Goal: Task Accomplishment & Management: Manage account settings

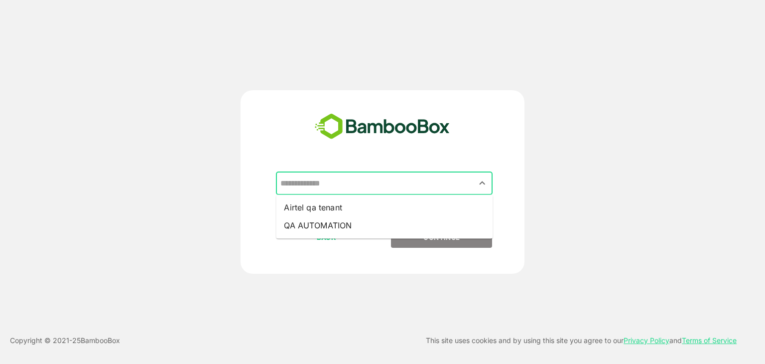
click at [392, 187] on input "text" at bounding box center [384, 183] width 213 height 19
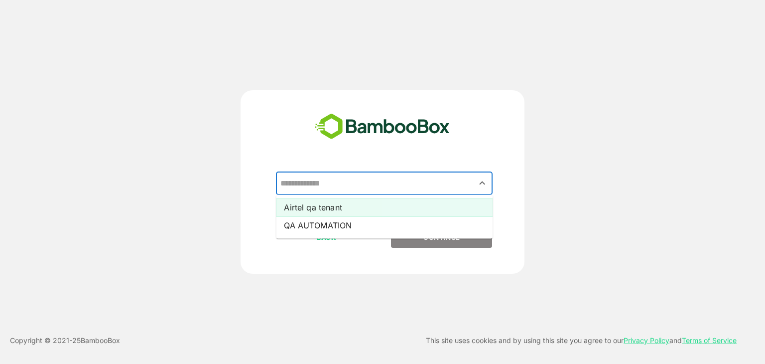
click at [348, 205] on li "Airtel qa tenant" at bounding box center [384, 207] width 217 height 18
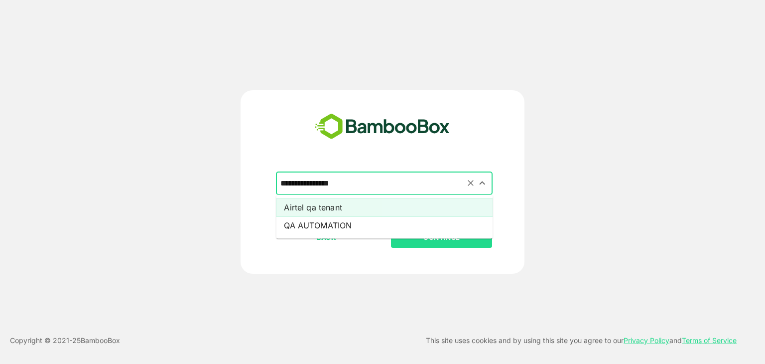
click at [355, 186] on input "**********" at bounding box center [384, 183] width 213 height 19
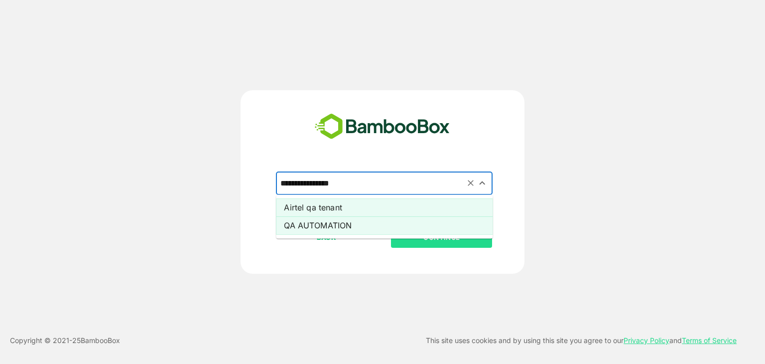
click at [322, 226] on li "QA AUTOMATION" at bounding box center [384, 225] width 217 height 18
type input "**********"
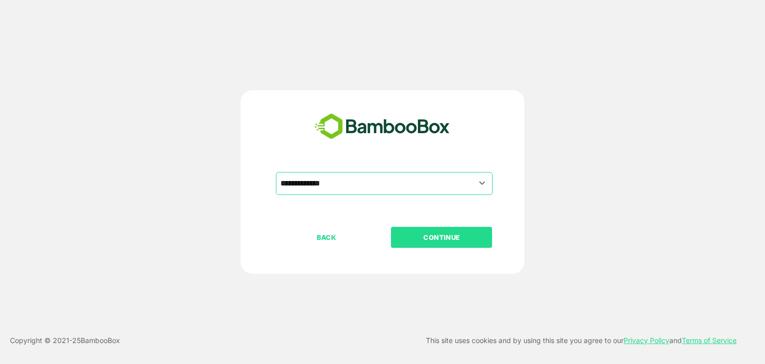
click at [411, 235] on p "CONTINUE" at bounding box center [442, 237] width 100 height 11
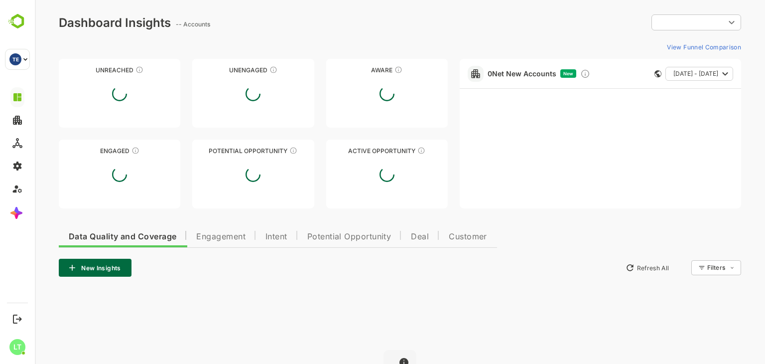
type input "**********"
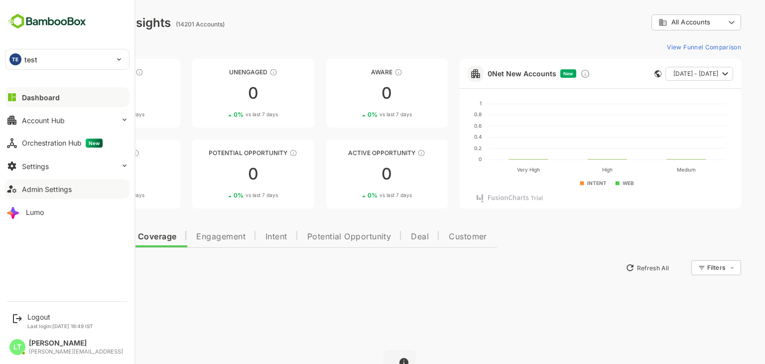
click at [42, 190] on div "Admin Settings" at bounding box center [47, 189] width 50 height 8
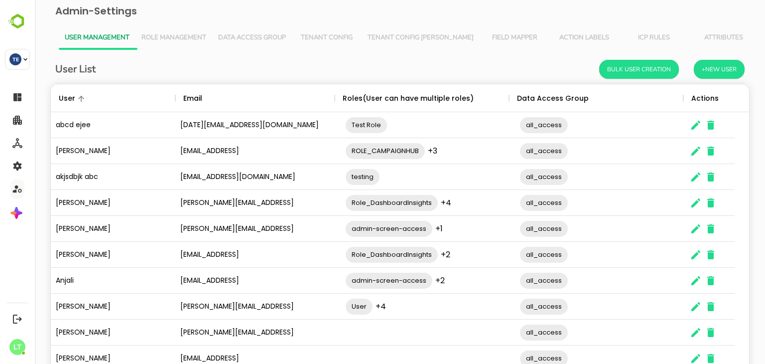
scroll to position [64, 0]
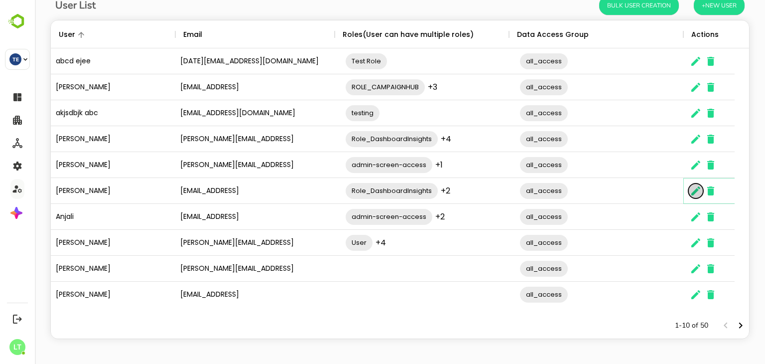
click at [690, 192] on icon "The User Data" at bounding box center [696, 191] width 12 height 12
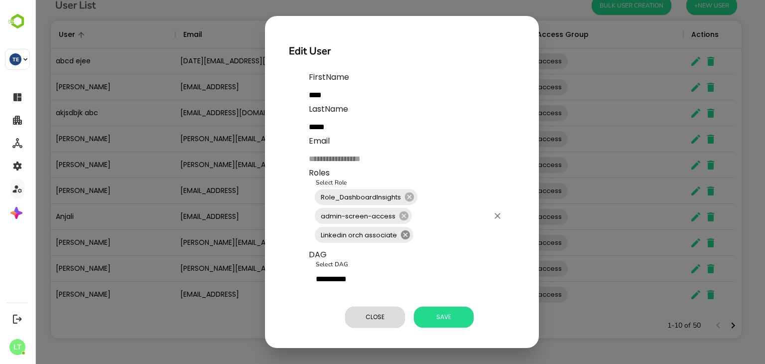
click at [404, 235] on icon at bounding box center [405, 234] width 11 height 11
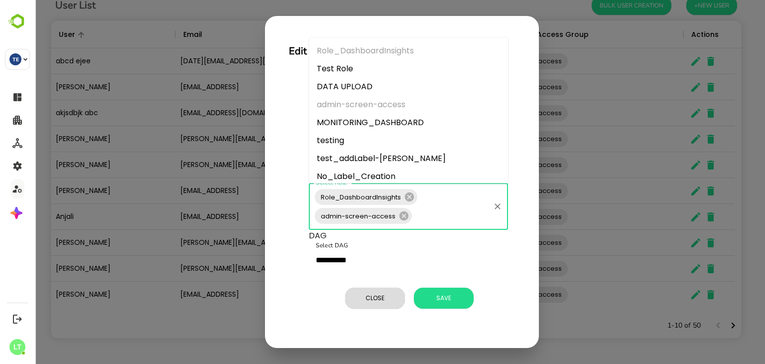
click at [429, 220] on input "Select Role" at bounding box center [450, 215] width 75 height 19
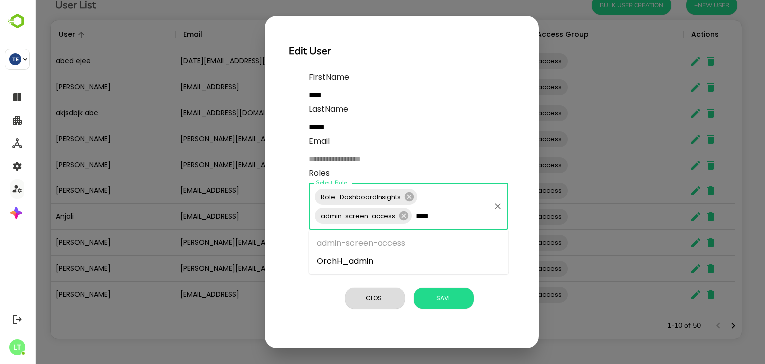
type input "*****"
click at [363, 263] on li "OrchH_admin" at bounding box center [408, 261] width 199 height 18
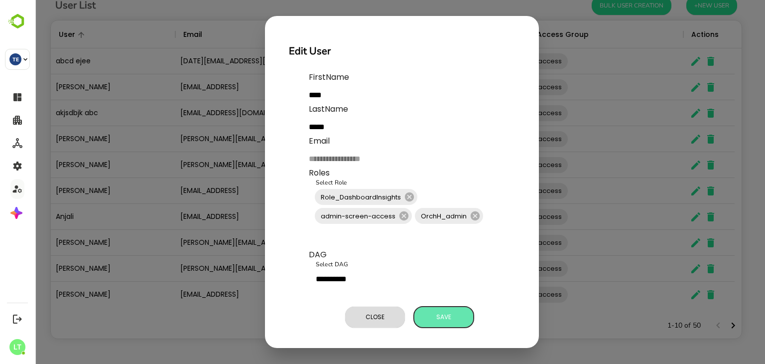
click at [455, 316] on span "Save" at bounding box center [444, 316] width 50 height 13
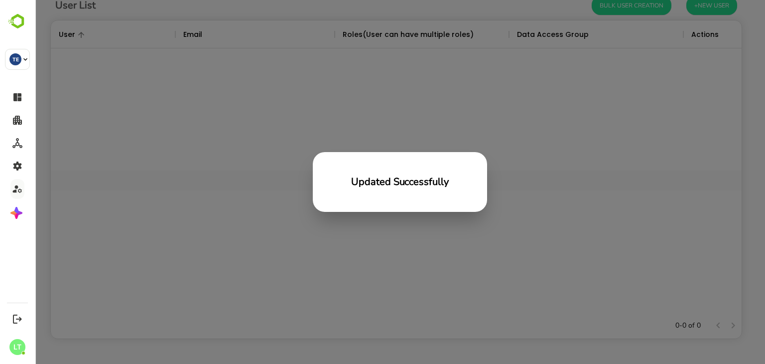
scroll to position [284, 683]
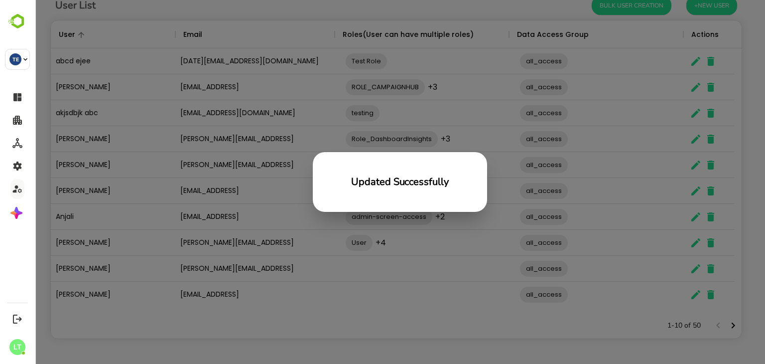
click at [386, 214] on div "Updated Successfully" at bounding box center [400, 182] width 730 height 364
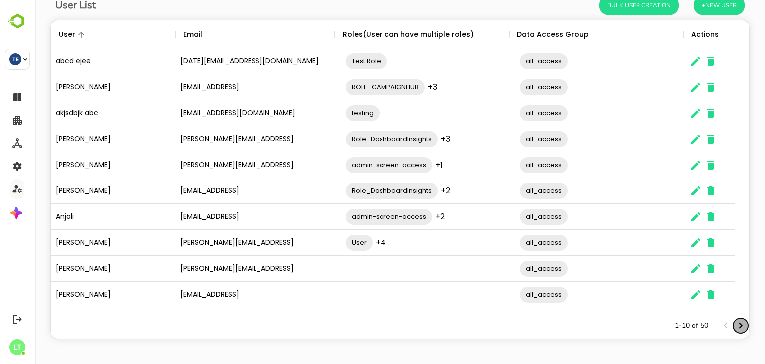
click at [735, 323] on icon "Next page" at bounding box center [741, 325] width 12 height 12
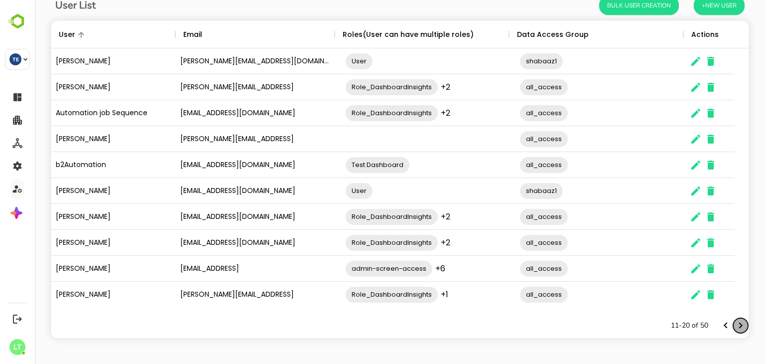
click at [737, 325] on icon "Next page" at bounding box center [741, 325] width 12 height 12
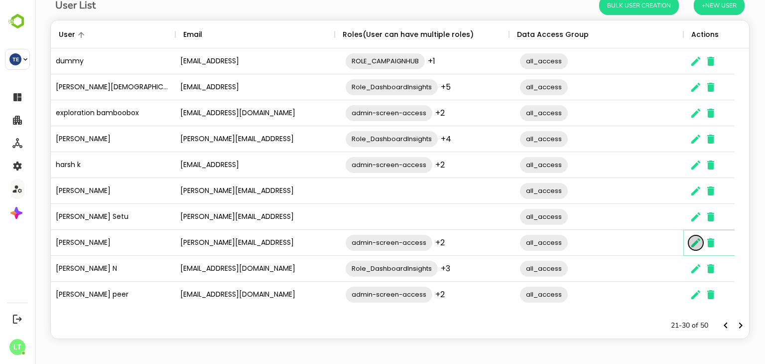
click at [696, 245] on icon "The User Data" at bounding box center [696, 243] width 12 height 12
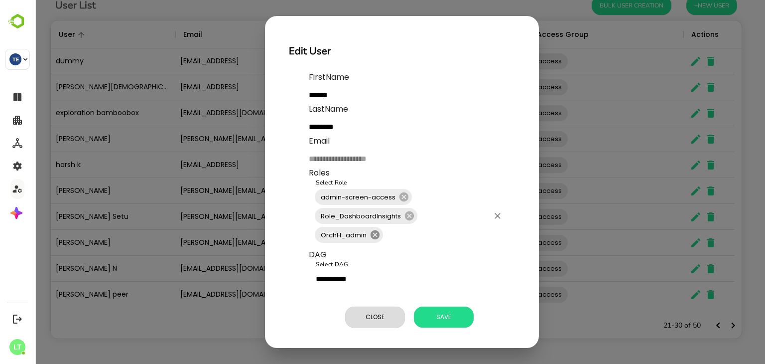
click at [378, 236] on icon at bounding box center [375, 234] width 9 height 9
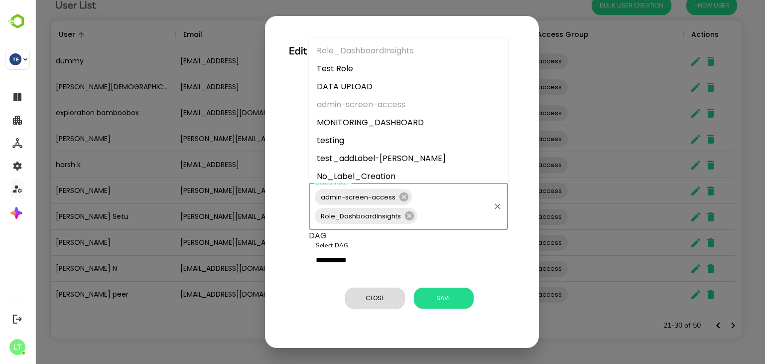
click at [438, 218] on input "Select Role" at bounding box center [454, 215] width 70 height 19
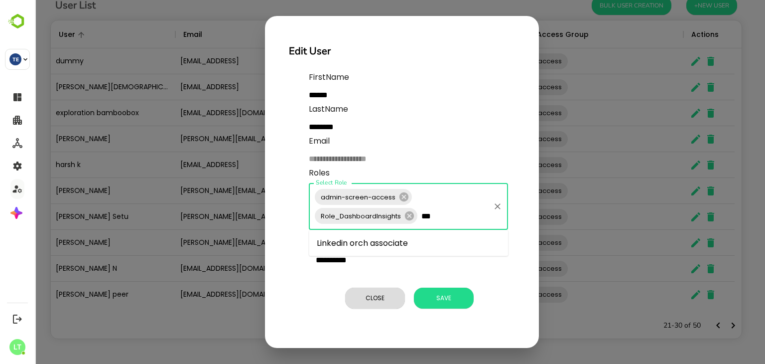
type input "****"
click at [412, 246] on li "Linkedin orch associate" at bounding box center [408, 243] width 199 height 18
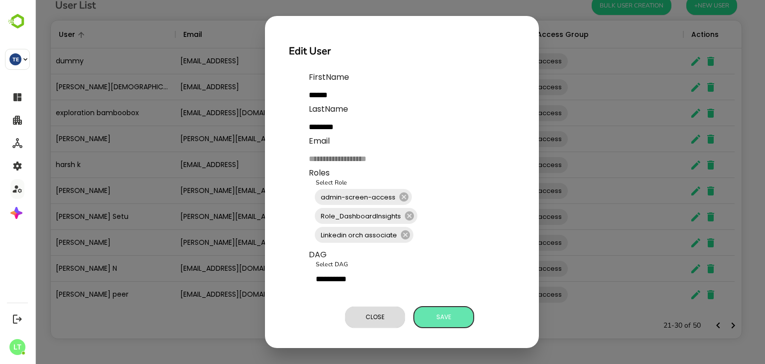
click at [443, 313] on span "Save" at bounding box center [444, 316] width 50 height 13
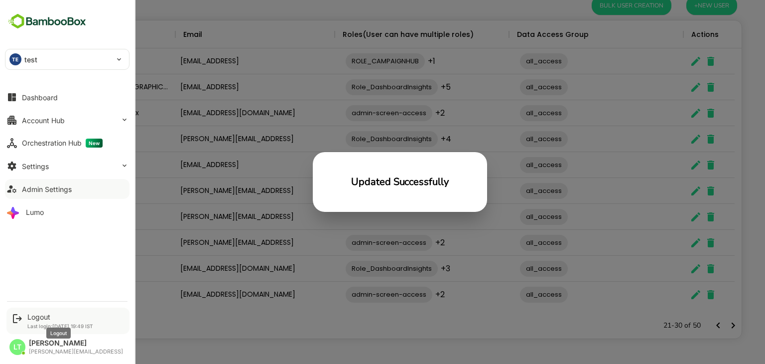
click at [39, 313] on div "Logout" at bounding box center [60, 316] width 66 height 8
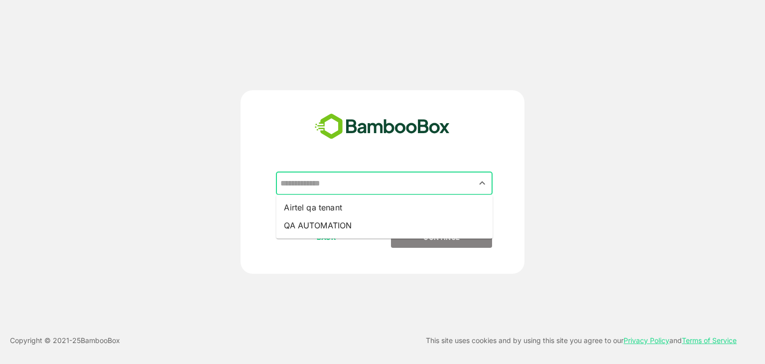
click at [337, 183] on input "text" at bounding box center [384, 183] width 213 height 19
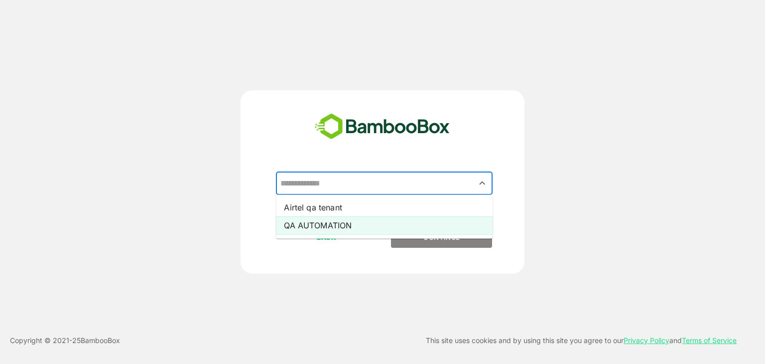
click at [313, 222] on li "QA AUTOMATION" at bounding box center [384, 225] width 217 height 18
type input "**********"
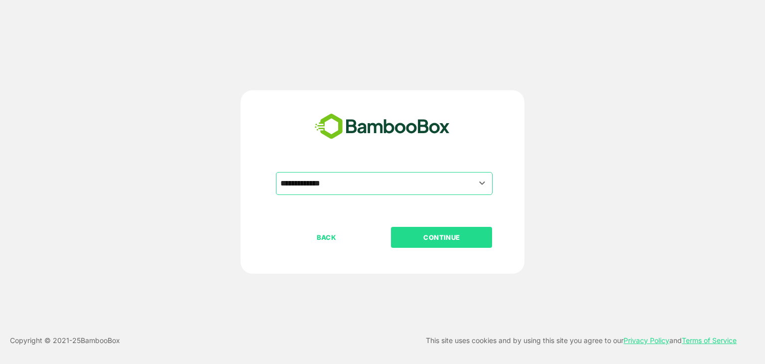
click at [418, 236] on p "CONTINUE" at bounding box center [442, 237] width 100 height 11
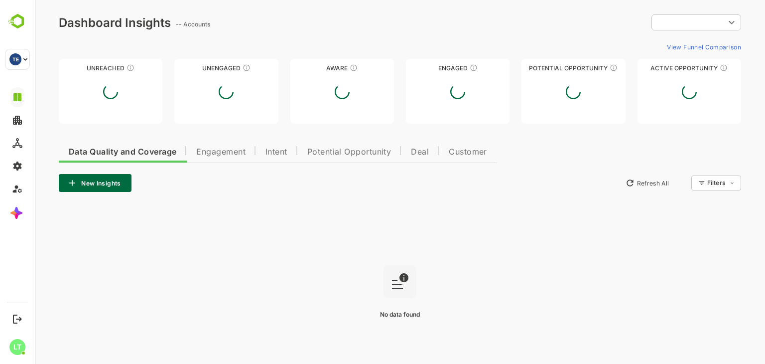
type input "**********"
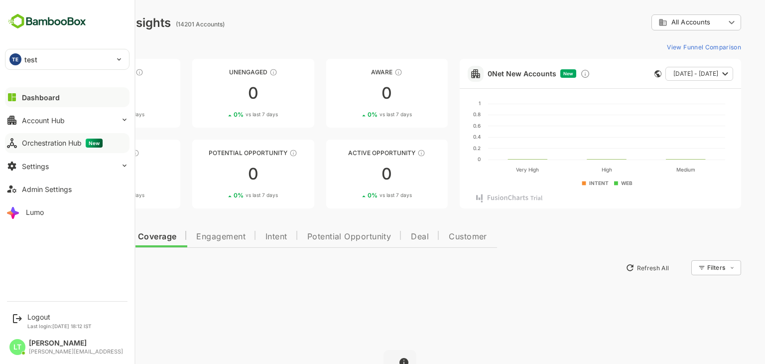
click at [55, 141] on div "Orchestration Hub New" at bounding box center [62, 142] width 81 height 9
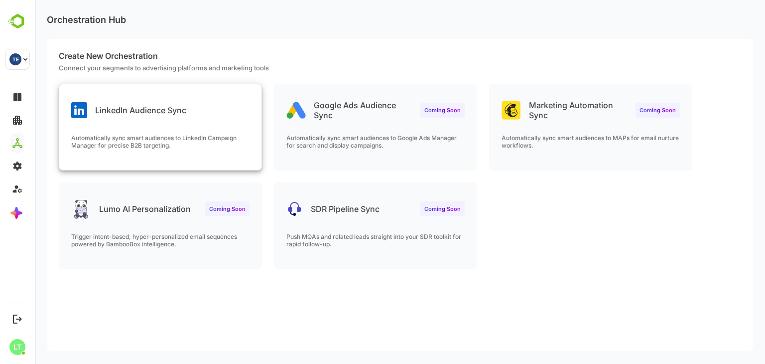
click at [215, 114] on div "LinkedIn Audience Sync" at bounding box center [160, 102] width 202 height 36
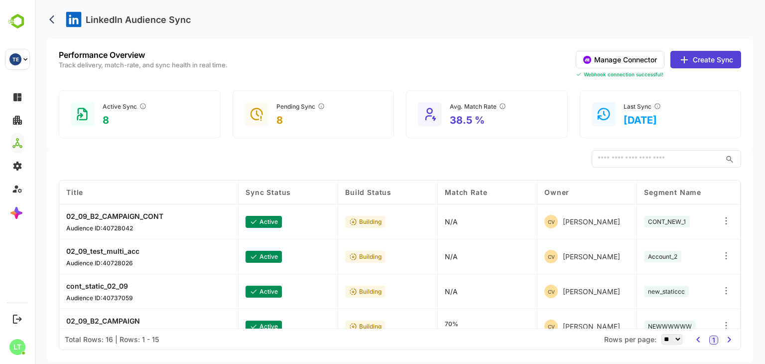
click at [603, 60] on button "Manage Connector" at bounding box center [620, 59] width 89 height 17
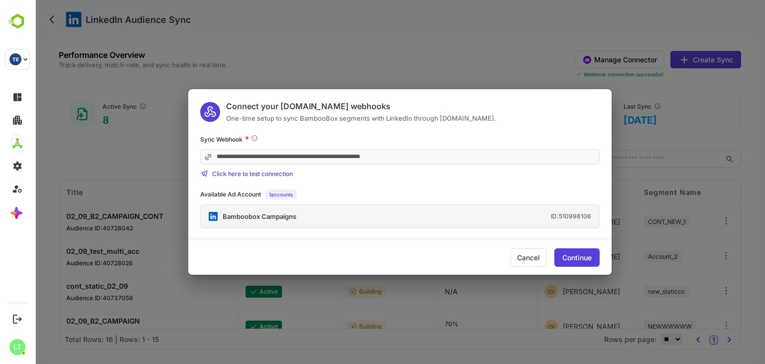
click at [253, 219] on div "Bamboobox Campaigns" at bounding box center [260, 216] width 74 height 6
click at [524, 258] on div "Cancel" at bounding box center [528, 257] width 36 height 18
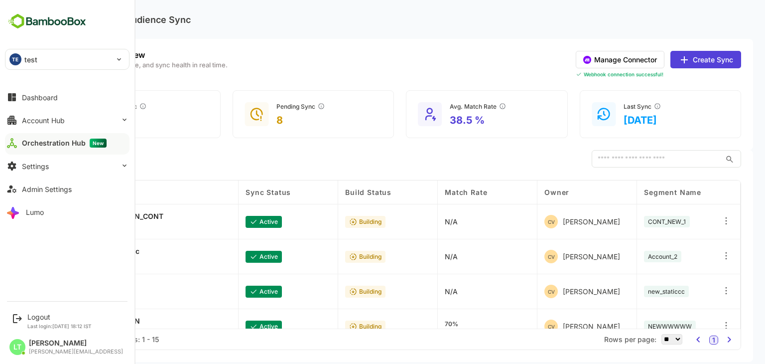
click at [36, 139] on div "Orchestration Hub New" at bounding box center [64, 142] width 85 height 9
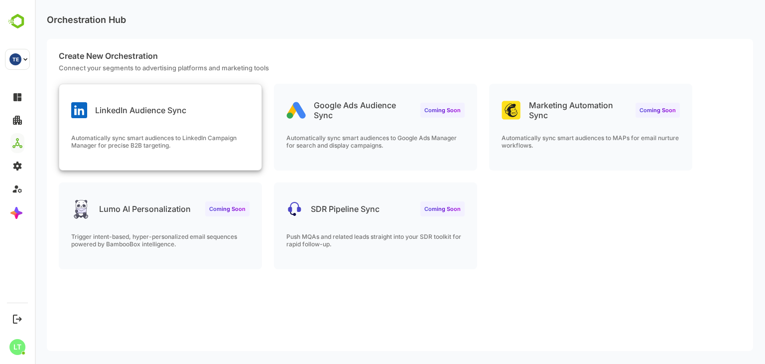
click at [222, 111] on div "LinkedIn Audience Sync" at bounding box center [160, 102] width 202 height 36
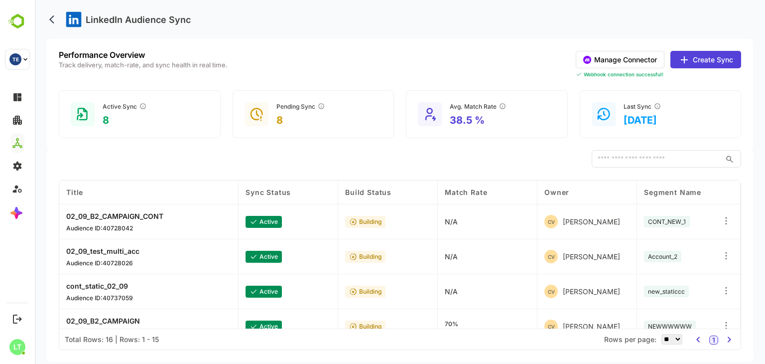
click at [625, 55] on button "Manage Connector" at bounding box center [620, 59] width 89 height 17
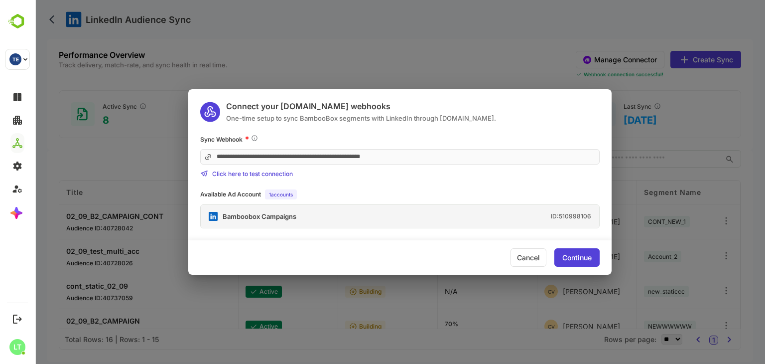
click at [357, 186] on div "**********" at bounding box center [399, 181] width 423 height 94
click at [567, 254] on div "Continue" at bounding box center [576, 257] width 29 height 7
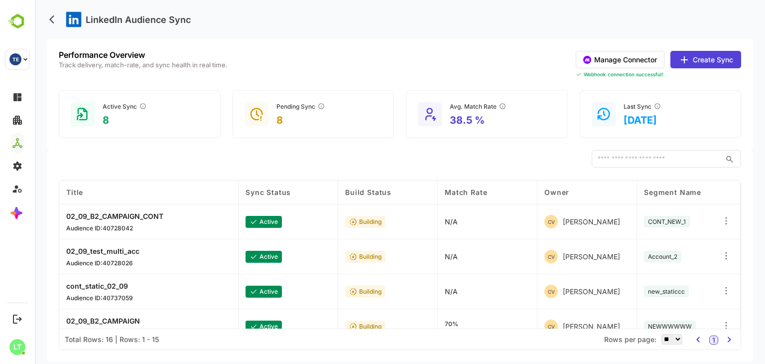
click at [690, 57] on button "Create Sync" at bounding box center [705, 59] width 71 height 17
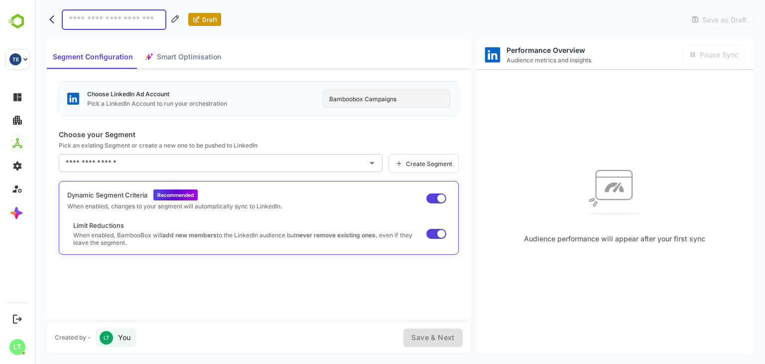
click at [400, 99] on div "Bamboobox Campaigns" at bounding box center [386, 99] width 127 height 18
click at [183, 59] on div "Segment Configuration Smart Optimisation" at bounding box center [137, 57] width 180 height 24
click at [109, 61] on span "Segment Configuration" at bounding box center [93, 57] width 80 height 12
click at [167, 53] on div "Segment Configuration Smart Optimisation" at bounding box center [137, 57] width 180 height 24
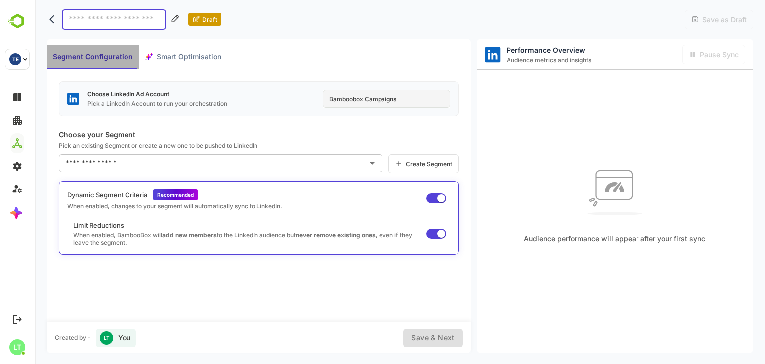
click at [123, 55] on span "Segment Configuration" at bounding box center [93, 57] width 80 height 12
click at [56, 22] on icon "back" at bounding box center [54, 19] width 10 height 10
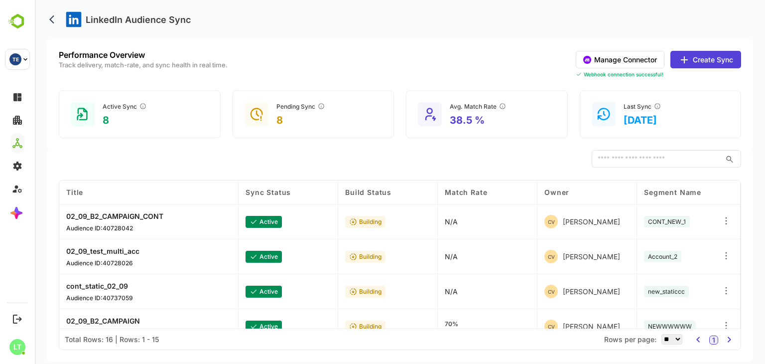
click at [611, 62] on button "Manage Connector" at bounding box center [620, 59] width 89 height 17
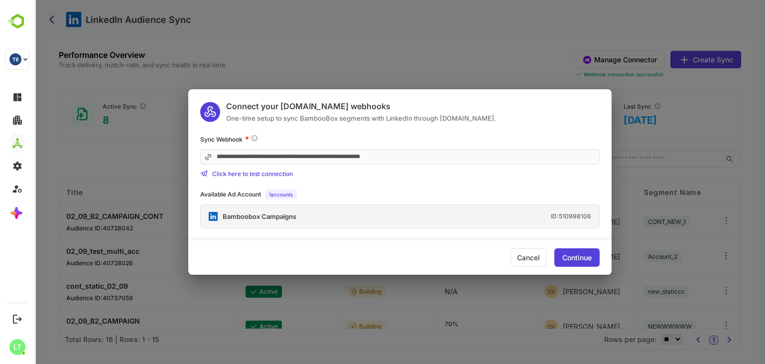
click at [548, 260] on div "Cancel Continue" at bounding box center [399, 257] width 423 height 34
click at [526, 255] on div "Cancel" at bounding box center [528, 257] width 36 height 18
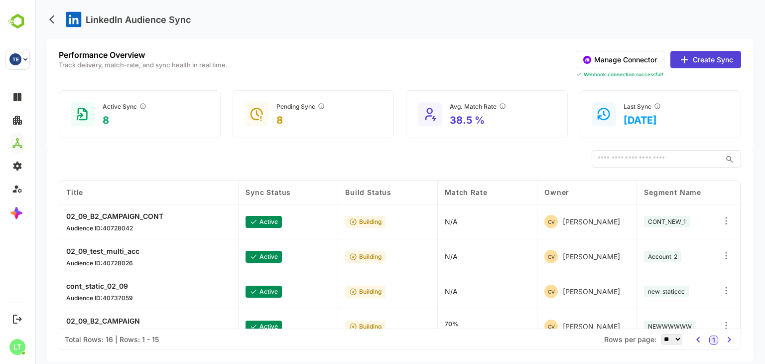
click at [585, 59] on icon at bounding box center [587, 59] width 4 height 3
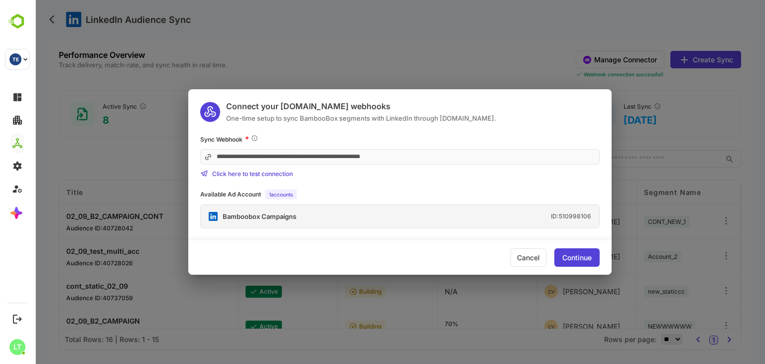
click at [298, 217] on div "Bamboobox Campaigns ID: 510998106" at bounding box center [400, 216] width 398 height 23
click at [526, 253] on div "Cancel" at bounding box center [528, 257] width 36 height 18
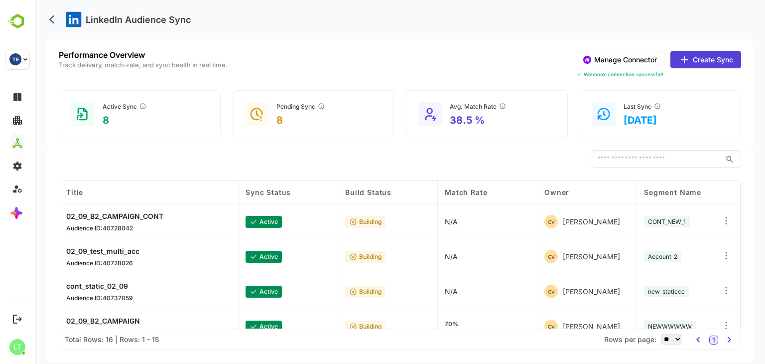
click at [611, 56] on button "Manage Connector" at bounding box center [620, 59] width 89 height 17
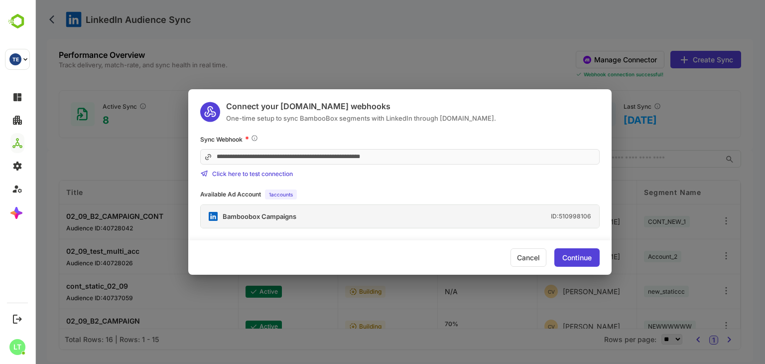
click at [305, 139] on div "Sync Webhook *" at bounding box center [399, 139] width 399 height 10
click at [522, 259] on div "Cancel" at bounding box center [528, 257] width 36 height 18
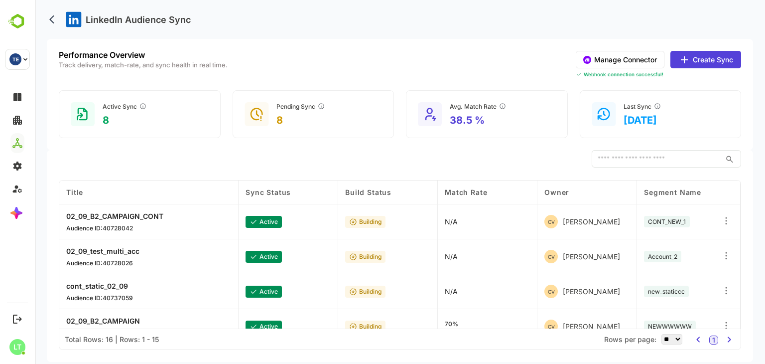
click at [600, 54] on button "Manage Connector" at bounding box center [620, 59] width 89 height 17
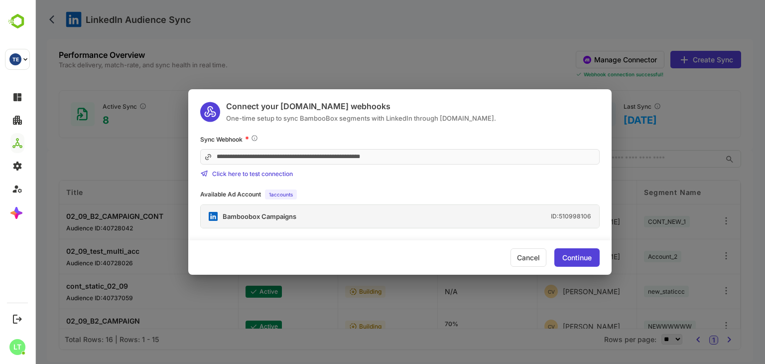
click at [530, 259] on div "Cancel" at bounding box center [528, 257] width 36 height 18
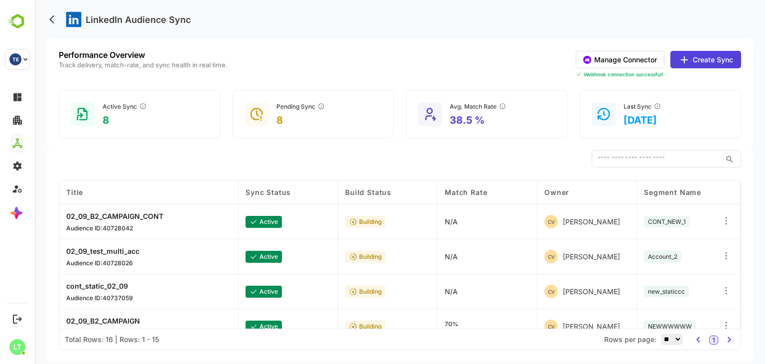
click at [530, 50] on div "Performance Overview Track delivery, match-rate, and sync health in real time. …" at bounding box center [400, 94] width 706 height 111
click at [608, 57] on button "Manage Connector" at bounding box center [620, 59] width 89 height 17
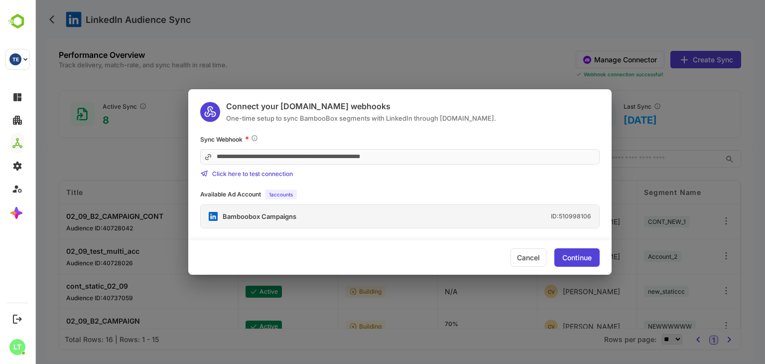
click at [523, 253] on div "Cancel" at bounding box center [528, 257] width 36 height 18
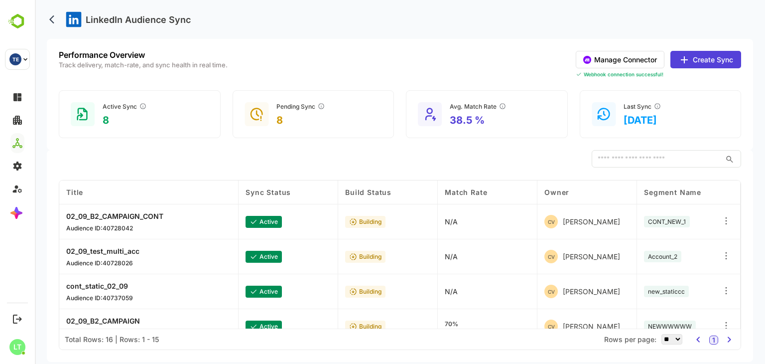
click at [620, 62] on button "Manage Connector" at bounding box center [620, 59] width 89 height 17
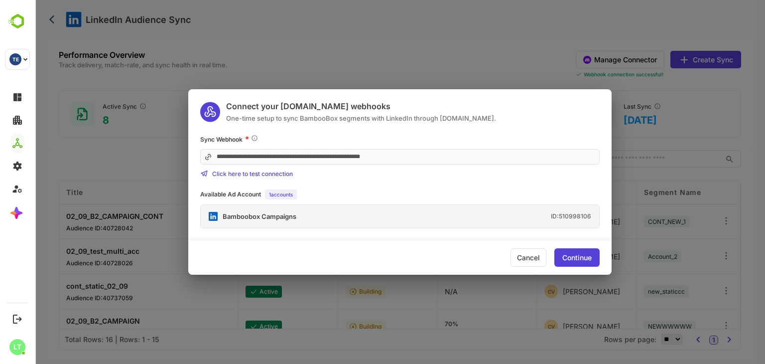
click at [531, 263] on div "Cancel" at bounding box center [528, 257] width 36 height 18
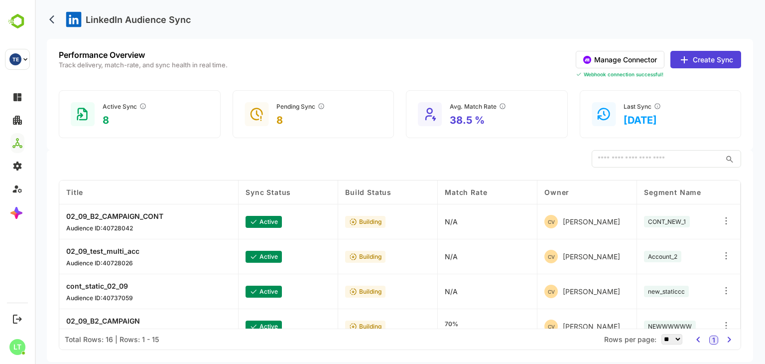
click at [530, 43] on div "Performance Overview Track delivery, match-rate, and sync health in real time. …" at bounding box center [400, 94] width 706 height 111
